Goal: Task Accomplishment & Management: Use online tool/utility

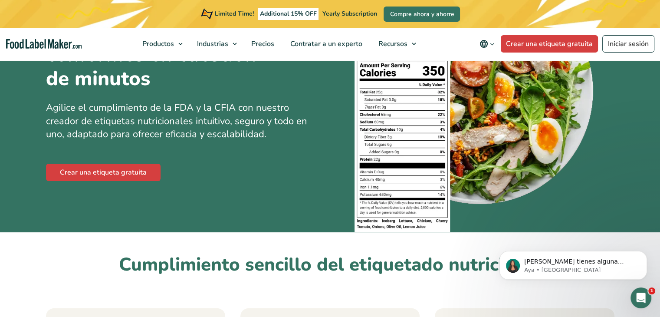
scroll to position [156, 0]
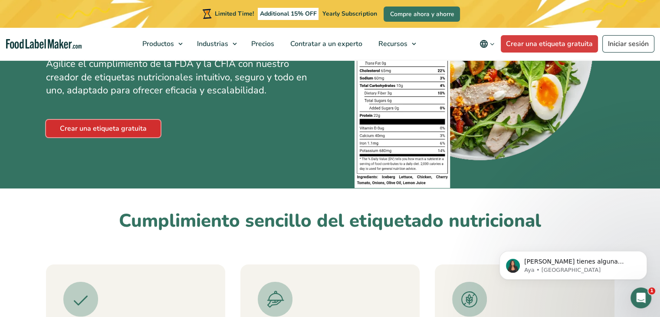
click at [114, 122] on link "Crear una etiqueta gratuita" at bounding box center [103, 128] width 115 height 17
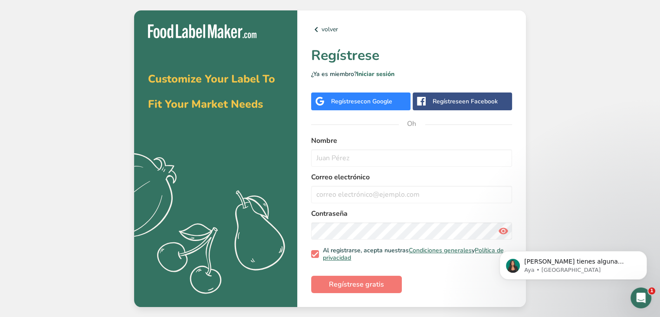
click at [367, 97] on font "con Google" at bounding box center [377, 101] width 32 height 8
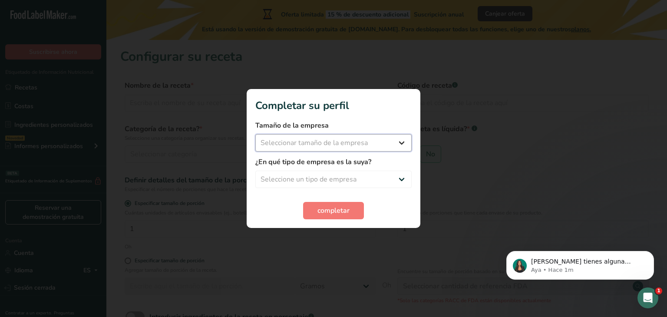
click at [393, 146] on select "Seleccionar tamaño de la empresa Menos de 10 empleados De 10 a 50 empleados De …" at bounding box center [333, 142] width 156 height 17
select select "1"
click at [255, 134] on select "Seleccionar tamaño de la empresa Menos de 10 empleados De 10 a 50 empleados De …" at bounding box center [333, 142] width 156 height 17
click at [377, 177] on select "Seleccione un tipo de empresa Fabricante de alimentos envasados Restaurante y c…" at bounding box center [333, 179] width 156 height 17
select select "1"
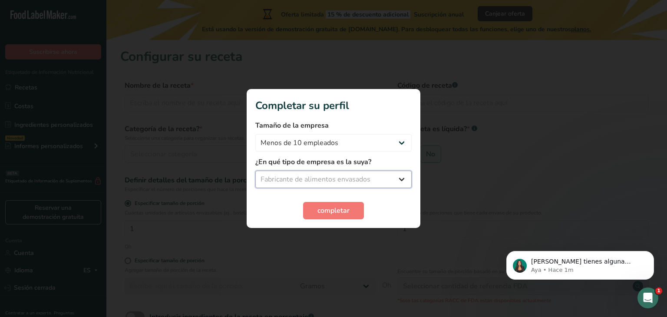
click at [255, 171] on select "Seleccione un tipo de empresa Fabricante de alimentos envasados Restaurante y c…" at bounding box center [333, 179] width 156 height 17
click at [341, 210] on font "completar" at bounding box center [333, 211] width 32 height 10
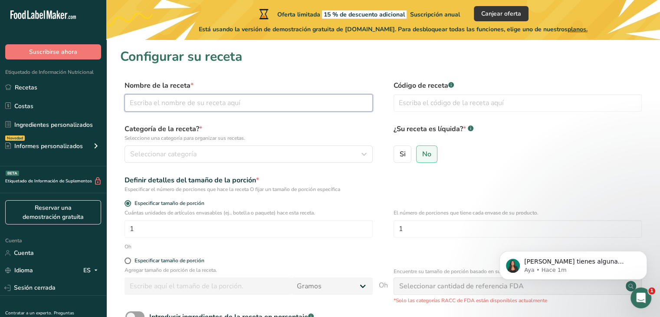
click at [286, 109] on input "text" at bounding box center [249, 102] width 248 height 17
type input "queso pera con mermelada de frutos rojos"
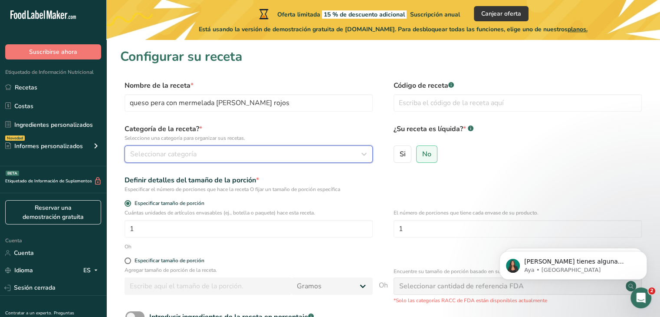
click at [211, 152] on div "Seleccionar categoría" at bounding box center [246, 154] width 232 height 10
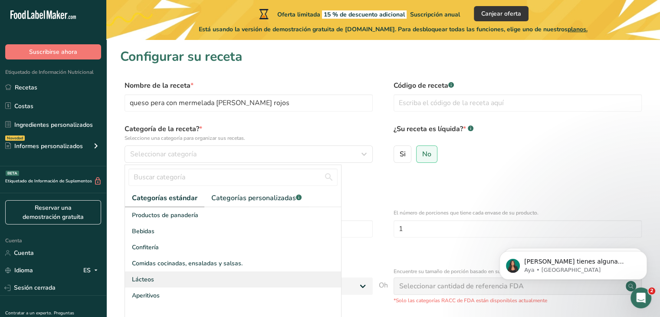
click at [165, 282] on div "Lácteos" at bounding box center [233, 279] width 216 height 16
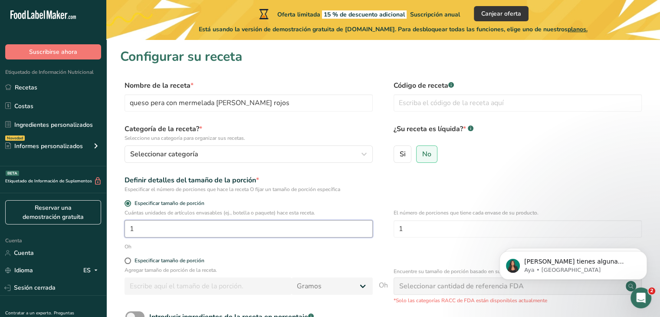
click at [195, 223] on input "1" at bounding box center [249, 228] width 248 height 17
click at [414, 104] on input "text" at bounding box center [518, 102] width 248 height 17
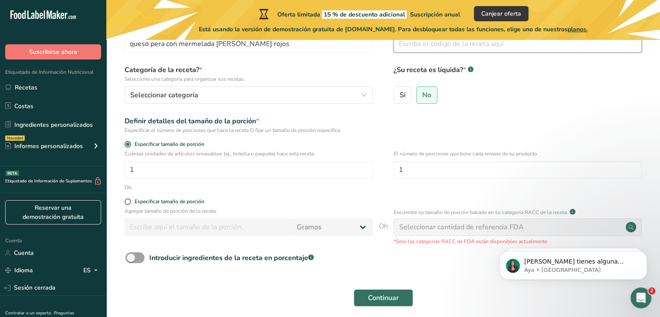
scroll to position [62, 0]
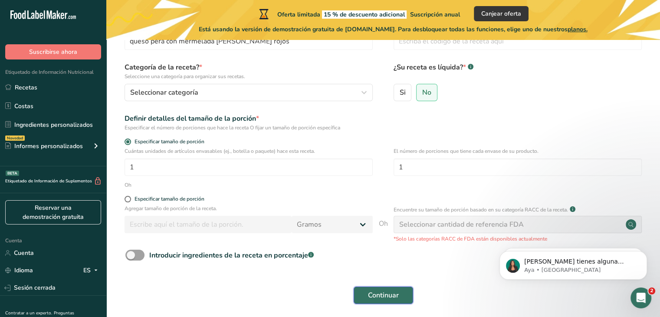
click at [380, 292] on font "Continuar" at bounding box center [383, 295] width 31 height 10
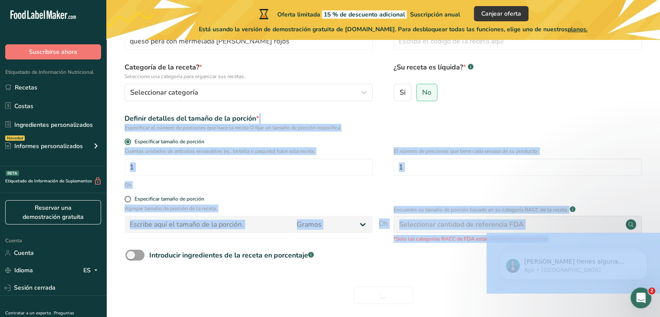
drag, startPoint x: 606, startPoint y: 31, endPoint x: 630, endPoint y: 118, distance: 91.0
click at [387, 274] on form "Nombre de la receta * queso pera con mermelada de frutos rojos Código de receta…" at bounding box center [383, 164] width 526 height 290
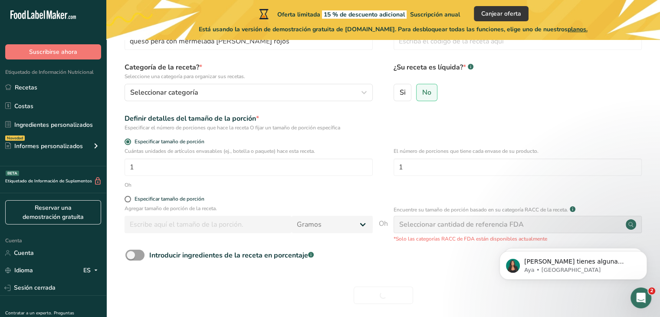
click at [387, 274] on form "Nombre de la receta * queso pera con mermelada de frutos rojos Código de receta…" at bounding box center [383, 164] width 526 height 290
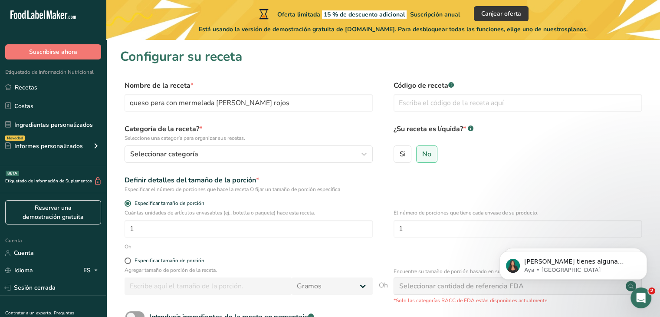
scroll to position [95, 0]
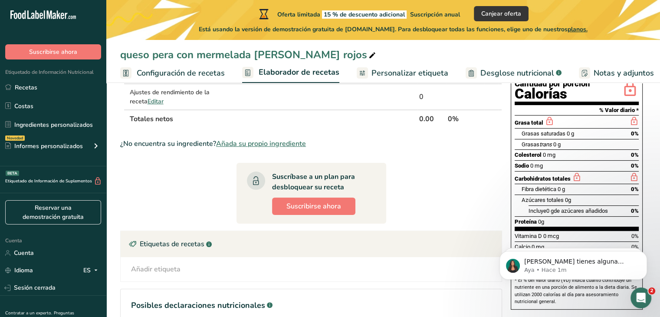
scroll to position [111, 0]
click at [553, 158] on div "Colesterol 0 mg 0%" at bounding box center [577, 155] width 124 height 11
click at [545, 168] on div "Sodio 0 mg 0%" at bounding box center [577, 166] width 124 height 11
click at [563, 176] on font "Carbohidratos totales" at bounding box center [543, 179] width 56 height 7
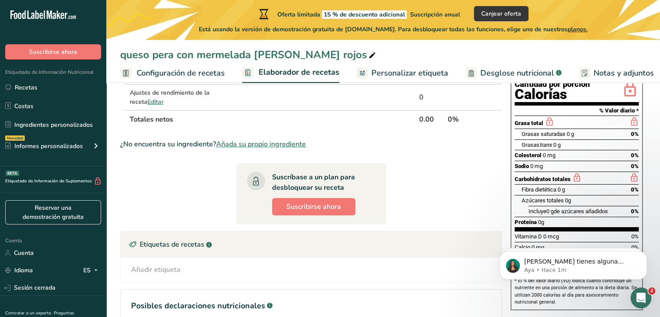
drag, startPoint x: 563, startPoint y: 174, endPoint x: 654, endPoint y: 202, distance: 95.2
click at [654, 202] on section "Añadir ingredientes Administrar receta Eliminar receta Duplicar receta Receta d…" at bounding box center [383, 180] width 554 height 413
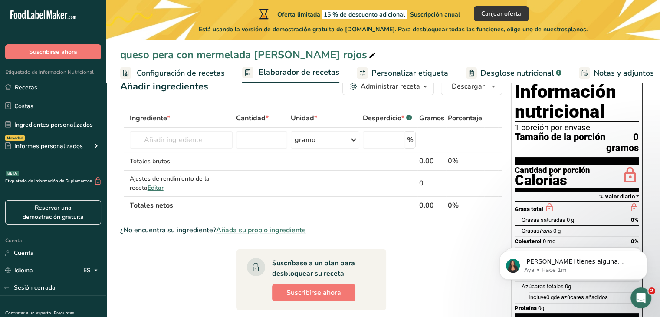
scroll to position [0, 0]
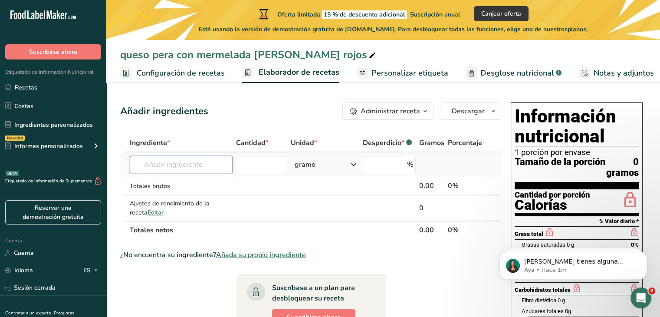
click at [159, 165] on input "text" at bounding box center [181, 164] width 103 height 17
click at [166, 165] on input "text" at bounding box center [181, 164] width 103 height 17
drag, startPoint x: 166, startPoint y: 165, endPoint x: 363, endPoint y: 169, distance: 197.1
click at [363, 169] on td "%" at bounding box center [389, 164] width 56 height 25
click at [196, 159] on input "text" at bounding box center [181, 164] width 103 height 17
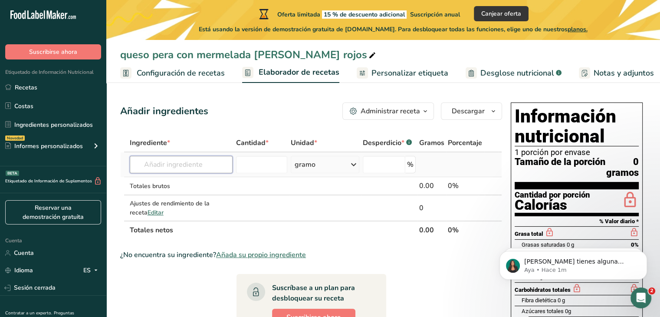
click at [196, 159] on input "text" at bounding box center [181, 164] width 103 height 17
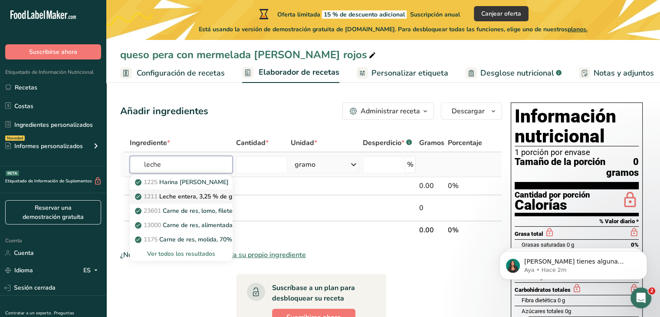
type input "leche"
click at [220, 199] on font "Leche entera, 3,25 % de grasa láctea, sin vitamina A ni vitamina D añadidas" at bounding box center [264, 196] width 211 height 8
type input "Restaurant, Latino, arroz con leche (rice pudding)"
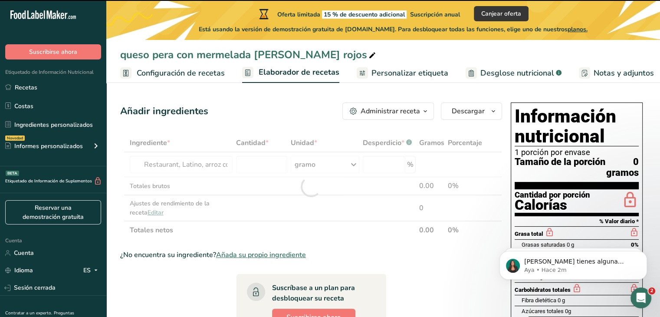
type input "0"
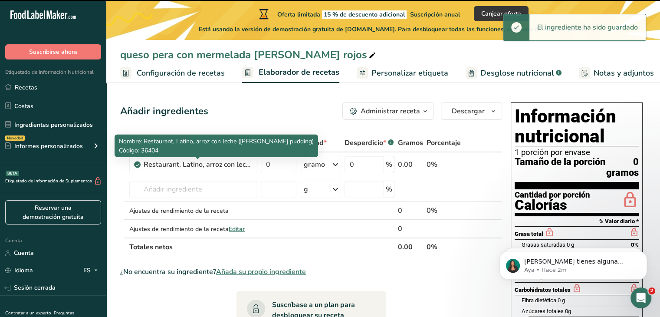
click at [217, 165] on div "Restaurant, Latino, arroz con leche (rice pudding)" at bounding box center [198, 164] width 109 height 10
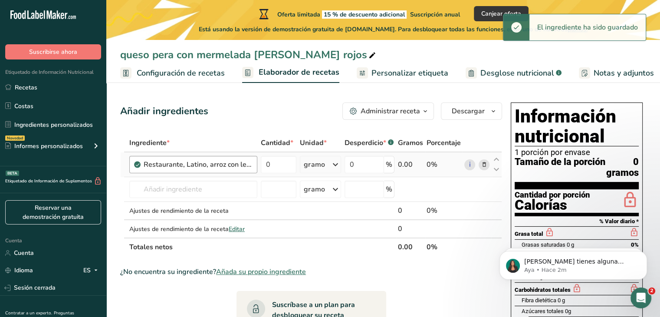
click at [246, 168] on font "Restaurante, Latino, arroz con leche (arroz con leche)" at bounding box center [227, 165] width 167 height 10
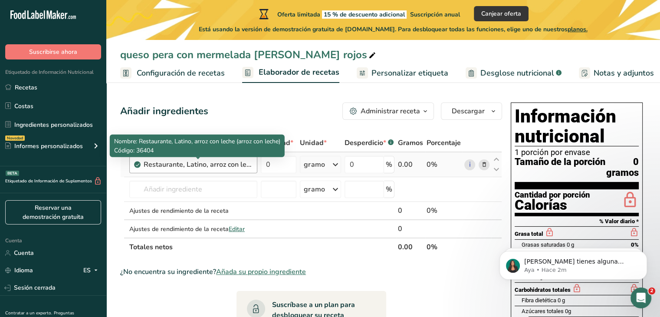
click at [247, 164] on font "Restaurante, Latino, arroz con leche (arroz con leche)" at bounding box center [227, 165] width 167 height 10
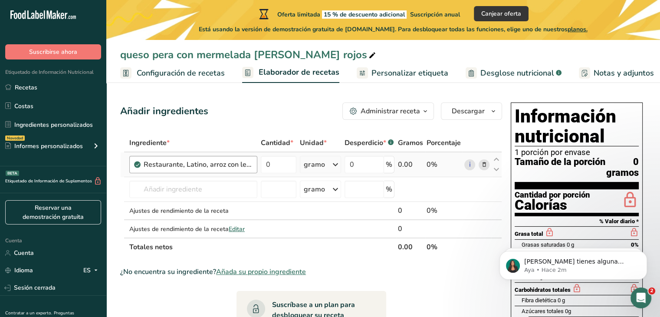
drag, startPoint x: 247, startPoint y: 164, endPoint x: 184, endPoint y: 160, distance: 62.6
click at [184, 160] on font "Restaurante, Latino, arroz con leche (arroz con leche)" at bounding box center [227, 165] width 167 height 10
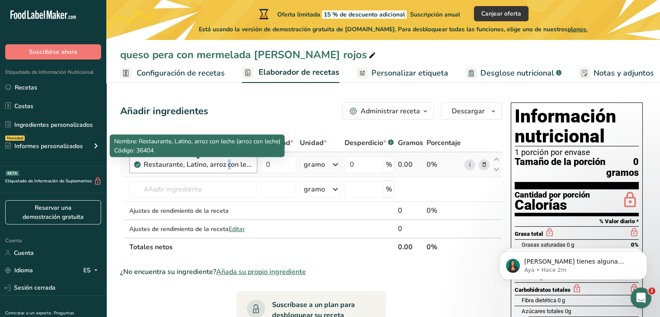
click at [184, 160] on font "Restaurante, Latino, arroz con leche (arroz con leche)" at bounding box center [227, 165] width 167 height 10
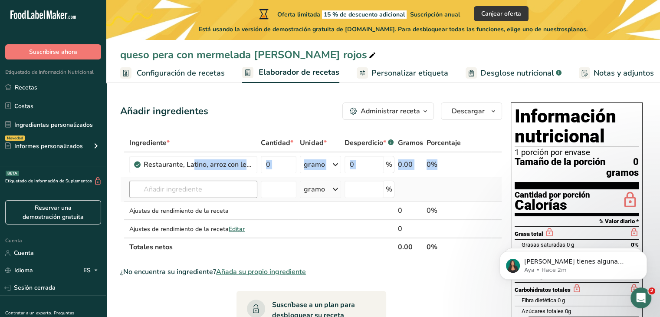
drag, startPoint x: 184, startPoint y: 160, endPoint x: 179, endPoint y: 188, distance: 28.2
click at [179, 188] on tbody "Restaurante, Latino, arroz con leche (arroz con leche) 0 gramo Porciones 1 porc…" at bounding box center [311, 194] width 381 height 85
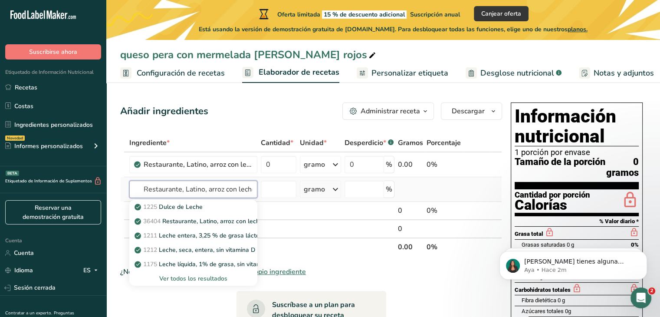
click at [179, 191] on input "Restaurante, Latino, arroz con leche (arroz con leche) 0 gramo 0 0.00 0% i" at bounding box center [193, 189] width 128 height 17
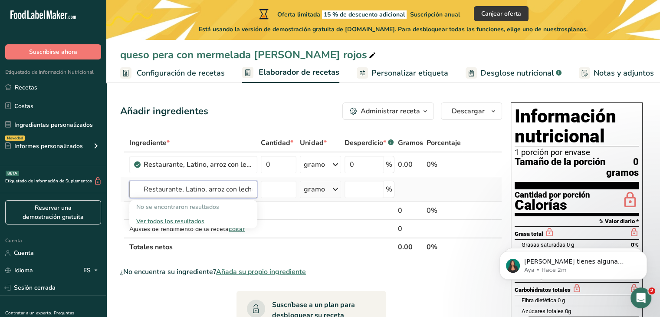
click at [179, 191] on input "Restaurante, Latino, arroz con leche (arroz con leche) 0 gramo 0 0.00 0% i" at bounding box center [193, 189] width 128 height 17
drag, startPoint x: 234, startPoint y: 193, endPoint x: 144, endPoint y: 185, distance: 90.6
click at [144, 185] on input "Restaurante, Latino, arroz con leche (arroz con leche) 0 gramo 0 0.00 0% i" at bounding box center [193, 189] width 128 height 17
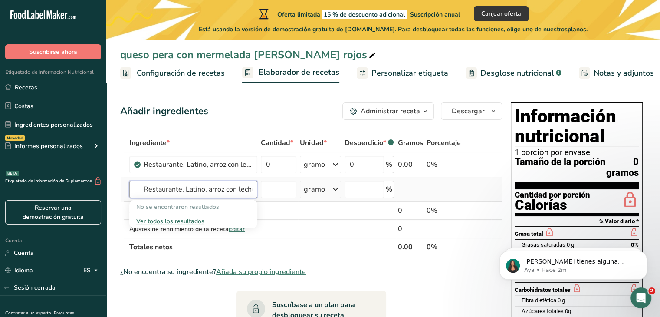
type input "leche (arroz con leche) 0 gramo 0 0.00 0% i"
drag, startPoint x: 144, startPoint y: 190, endPoint x: 277, endPoint y: 195, distance: 133.3
click at [277, 195] on tr "leche (arroz con leche) 0 gramo 0 0.00 0% i No se encontraron resultados Ver to…" at bounding box center [311, 189] width 381 height 25
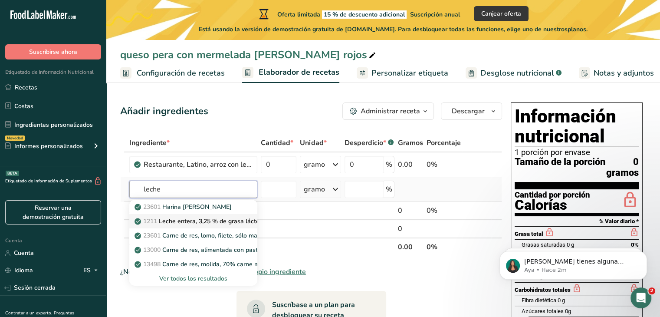
type input "leche"
click at [217, 217] on font "Leche entera, 3,25 % de grasa láctea, sin vitamina A ni vitamina D añadidas" at bounding box center [264, 221] width 211 height 8
type input "Restaurant, Latino, arroz con leche (rice pudding)"
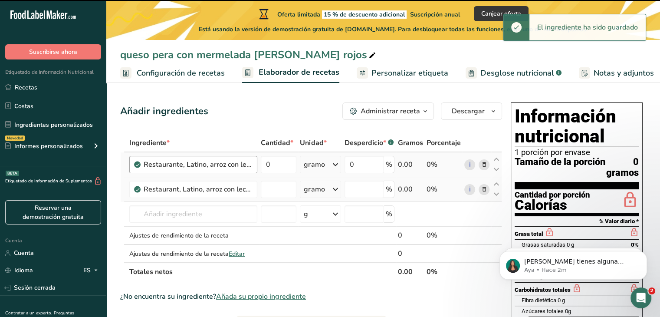
type input "0"
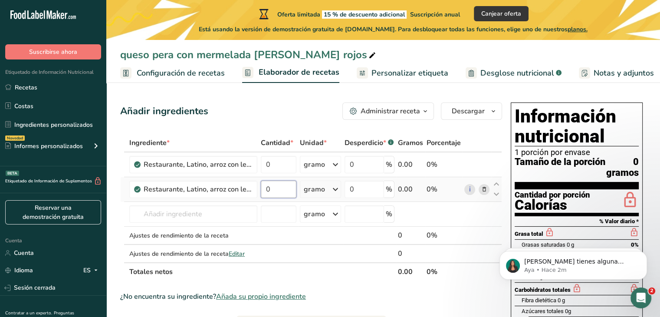
click at [275, 190] on input "0" at bounding box center [279, 189] width 36 height 17
click at [275, 190] on input "number" at bounding box center [279, 189] width 36 height 17
type input "9"
